Goal: Transaction & Acquisition: Purchase product/service

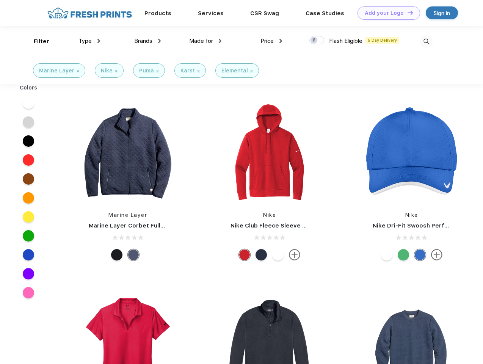
click at [386, 13] on link "Add your Logo Design Tool" at bounding box center [389, 12] width 63 height 13
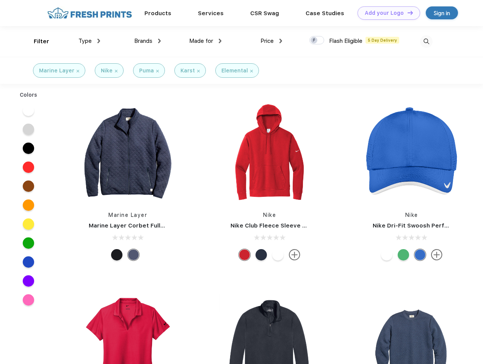
click at [0, 0] on div "Design Tool" at bounding box center [0, 0] width 0 height 0
click at [407, 13] on link "Add your Logo Design Tool" at bounding box center [389, 12] width 63 height 13
click at [36, 41] on div "Filter" at bounding box center [42, 41] width 16 height 9
click at [90, 41] on span "Type" at bounding box center [85, 41] width 13 height 7
click at [148, 41] on span "Brands" at bounding box center [143, 41] width 18 height 7
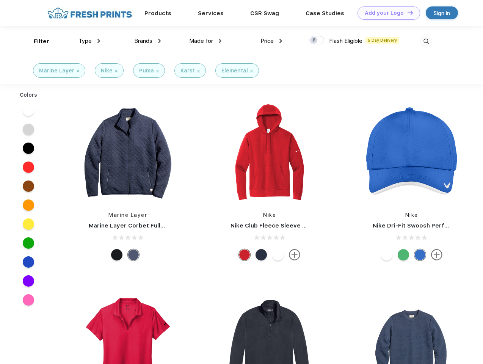
click at [206, 41] on span "Made for" at bounding box center [201, 41] width 24 height 7
click at [272, 41] on span "Price" at bounding box center [267, 41] width 13 height 7
click at [317, 41] on div at bounding box center [317, 40] width 15 height 8
click at [314, 41] on input "checkbox" at bounding box center [312, 38] width 5 height 5
click at [426, 41] on img at bounding box center [426, 41] width 13 height 13
